Goal: Contribute content: Contribute content

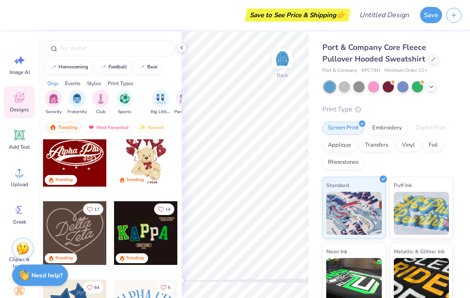
scroll to position [165, 0]
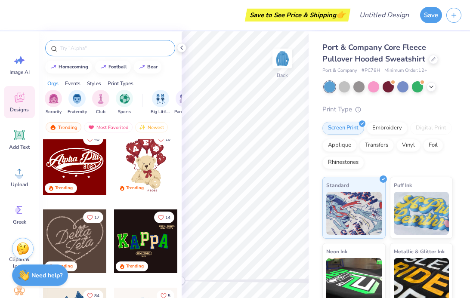
click at [98, 49] on input "text" at bounding box center [114, 48] width 110 height 9
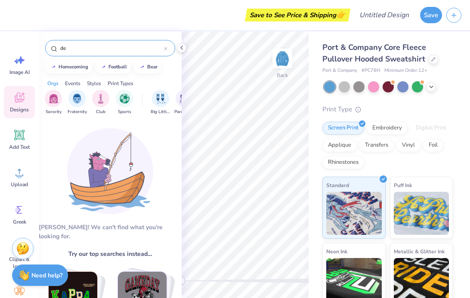
type input "d"
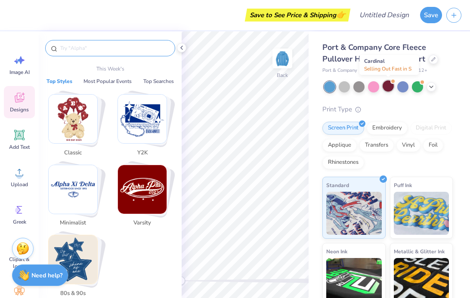
click at [391, 87] on div at bounding box center [388, 86] width 11 height 11
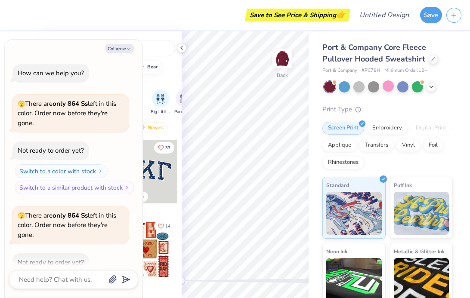
scroll to position [45, 0]
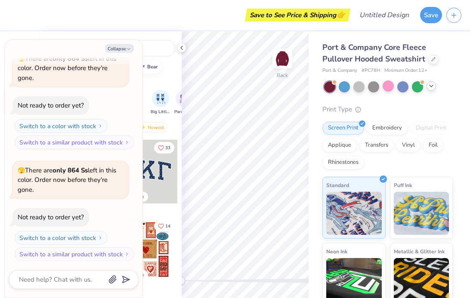
click at [432, 88] on icon at bounding box center [431, 86] width 7 height 7
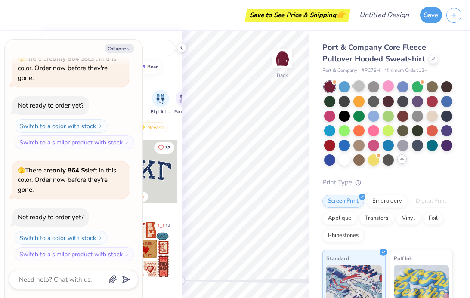
click at [359, 88] on div at bounding box center [359, 86] width 11 height 11
click at [427, 106] on div at bounding box center [432, 100] width 11 height 11
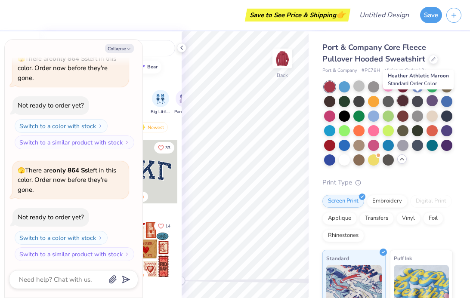
click at [409, 102] on div at bounding box center [402, 100] width 11 height 11
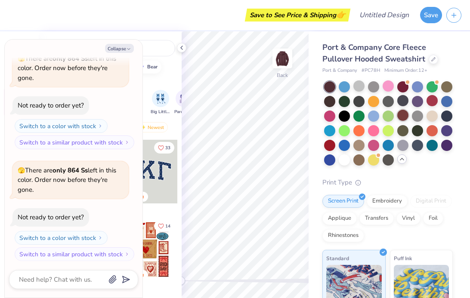
click at [409, 113] on div at bounding box center [402, 115] width 11 height 11
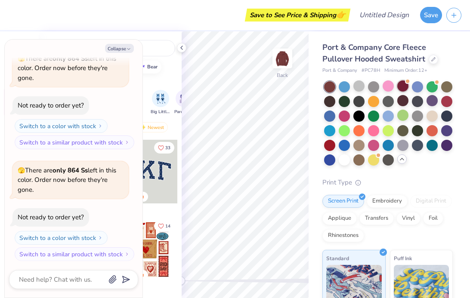
click at [403, 84] on div at bounding box center [402, 86] width 11 height 11
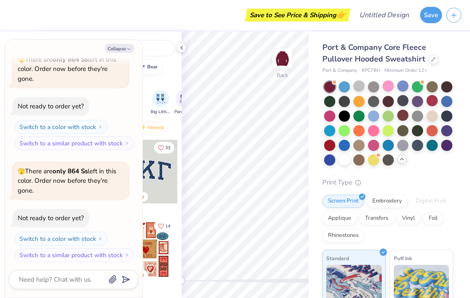
scroll to position [0, 0]
click at [155, 44] on input "text" at bounding box center [114, 48] width 110 height 9
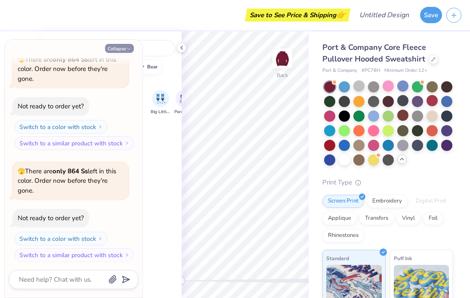
click at [127, 51] on icon "button" at bounding box center [128, 49] width 5 height 5
type textarea "x"
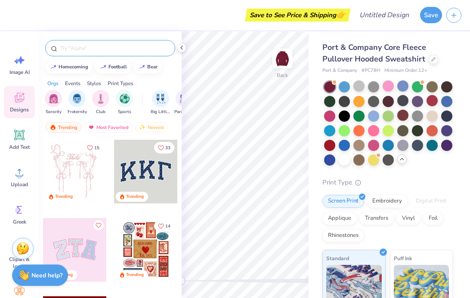
click at [83, 51] on input "text" at bounding box center [114, 48] width 110 height 9
type input "m"
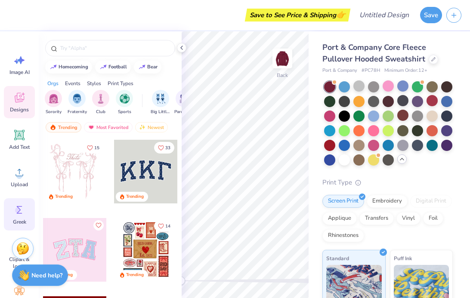
click at [28, 210] on div "Greek" at bounding box center [19, 215] width 31 height 32
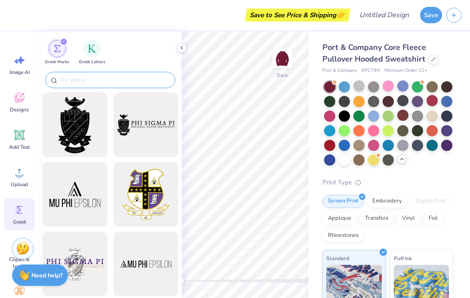
click at [101, 81] on input "text" at bounding box center [114, 80] width 110 height 9
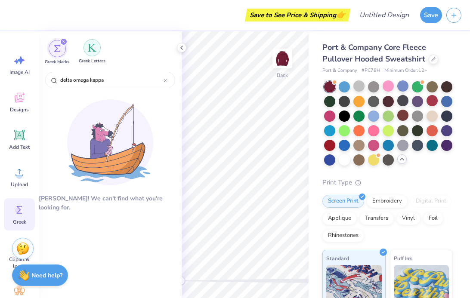
type input "delta omega kappa"
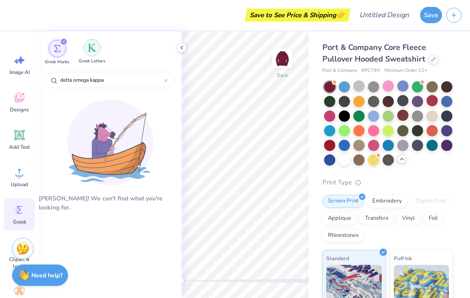
click at [93, 47] on img "filter for Greek Letters" at bounding box center [92, 47] width 9 height 9
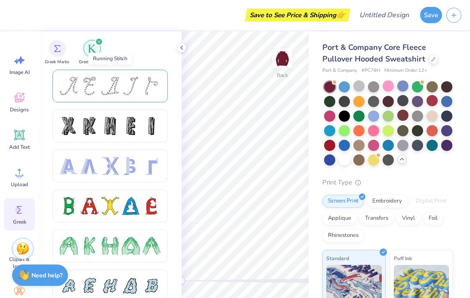
click at [134, 90] on div at bounding box center [131, 86] width 18 height 18
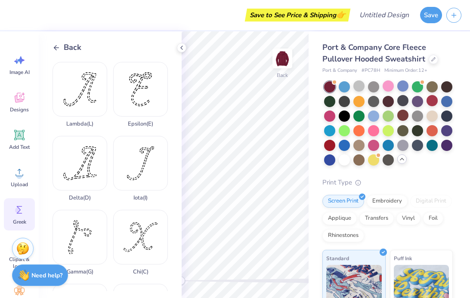
click at [63, 50] on div "Back" at bounding box center [67, 48] width 29 height 12
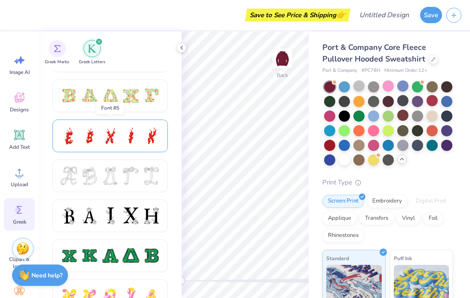
scroll to position [271, 0]
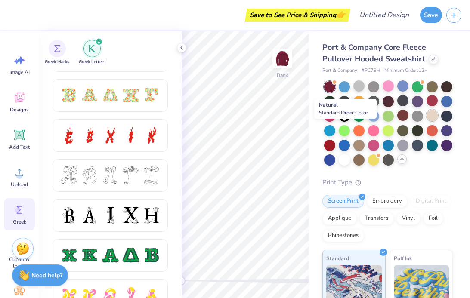
click at [427, 121] on div at bounding box center [432, 115] width 11 height 11
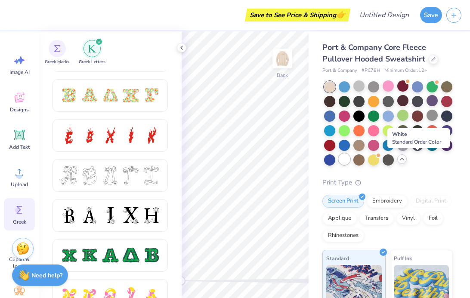
click at [350, 159] on div at bounding box center [344, 159] width 11 height 11
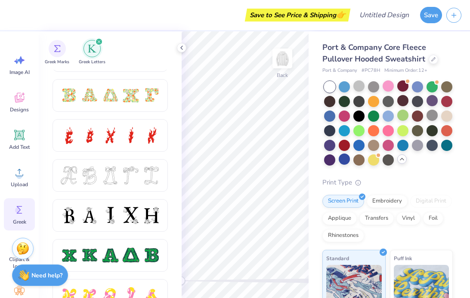
scroll to position [0, 0]
click at [362, 87] on div at bounding box center [359, 86] width 11 height 11
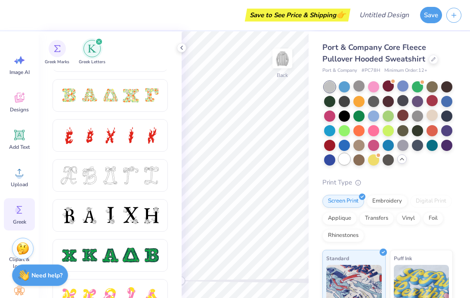
click at [350, 155] on div at bounding box center [344, 159] width 11 height 11
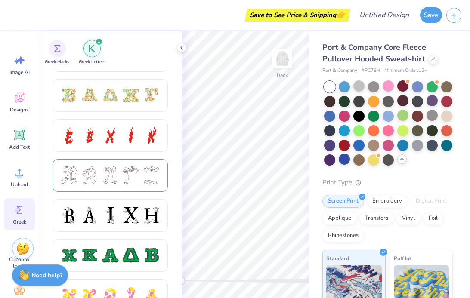
click at [129, 171] on div at bounding box center [131, 176] width 18 height 18
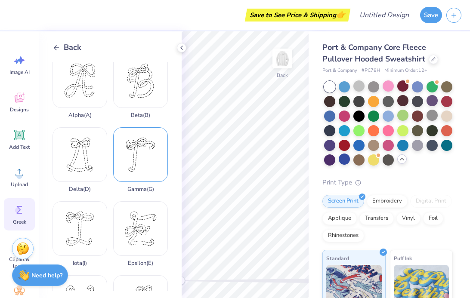
scroll to position [11, 0]
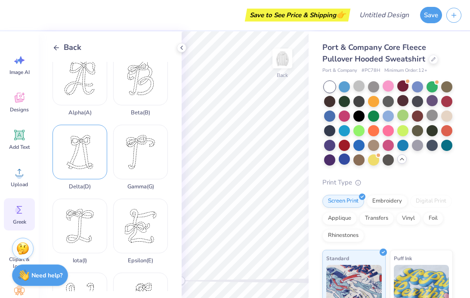
click at [85, 152] on div "Delta ( D )" at bounding box center [80, 157] width 55 height 65
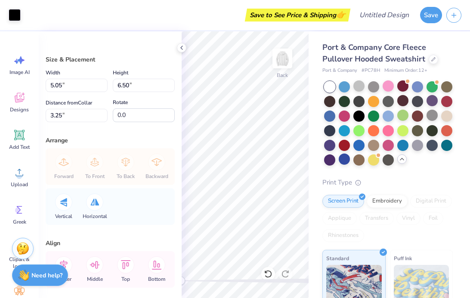
type input "3.55"
type input "4.56"
type input "0.50"
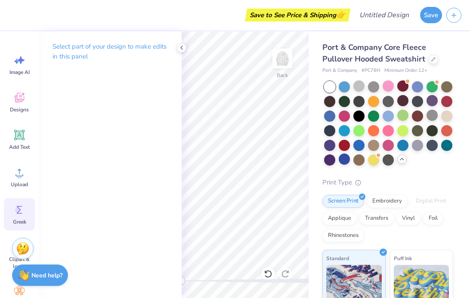
click at [20, 221] on span "Greek" at bounding box center [19, 222] width 13 height 7
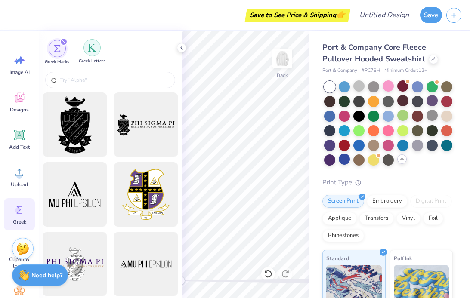
click at [92, 56] on div "filter for Greek Letters" at bounding box center [92, 47] width 17 height 17
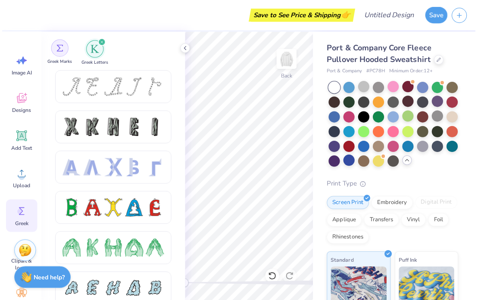
scroll to position [0, 0]
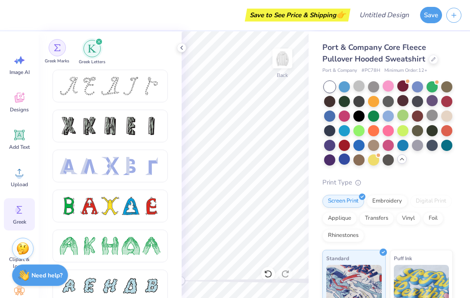
click at [61, 46] on div "filter for Greek Marks" at bounding box center [57, 47] width 17 height 17
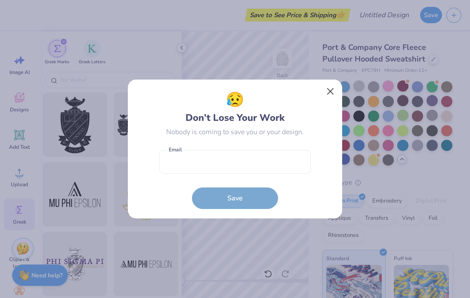
click at [332, 90] on button "Close" at bounding box center [331, 92] width 16 height 16
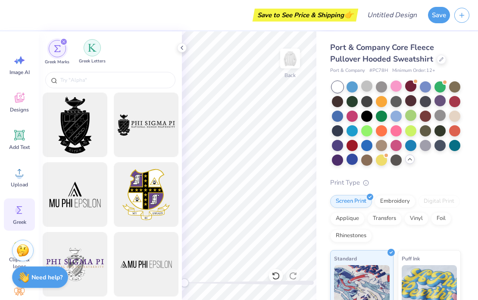
click at [91, 49] on img "filter for Greek Letters" at bounding box center [92, 47] width 9 height 9
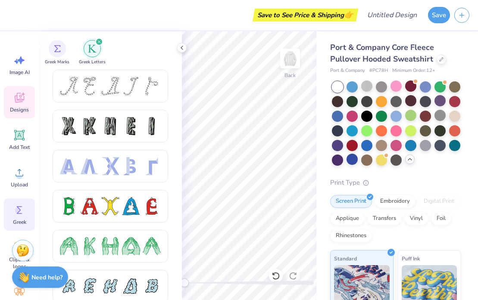
click at [28, 99] on div "Designs" at bounding box center [19, 102] width 31 height 32
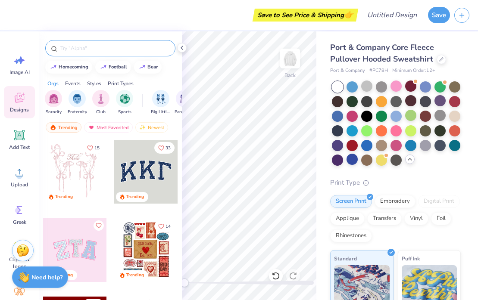
click at [78, 52] on input "text" at bounding box center [114, 48] width 110 height 9
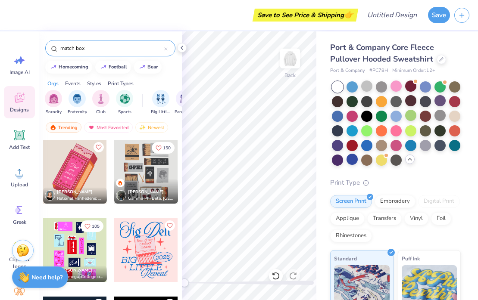
type input "match box"
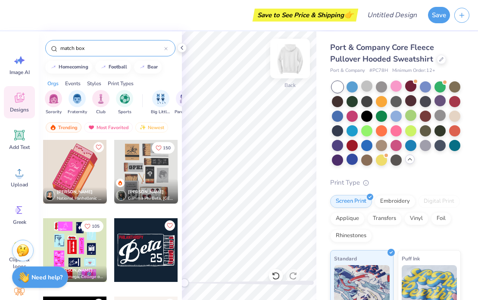
click at [295, 56] on img at bounding box center [290, 58] width 34 height 34
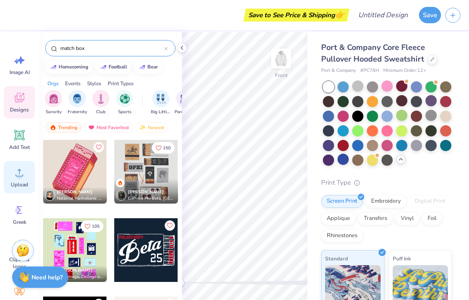
click at [26, 180] on div "Upload" at bounding box center [19, 177] width 31 height 32
